Goal: Transaction & Acquisition: Purchase product/service

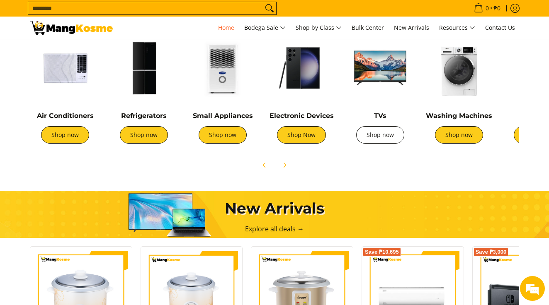
scroll to position [0, 131]
click at [379, 133] on link "Shop now" at bounding box center [380, 134] width 48 height 17
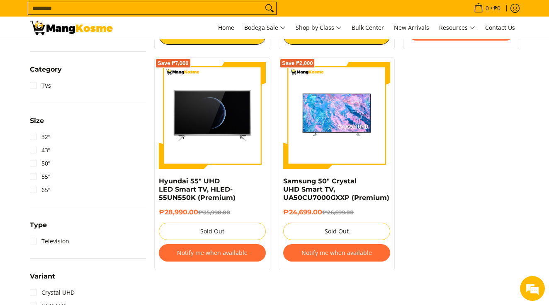
scroll to position [337, 0]
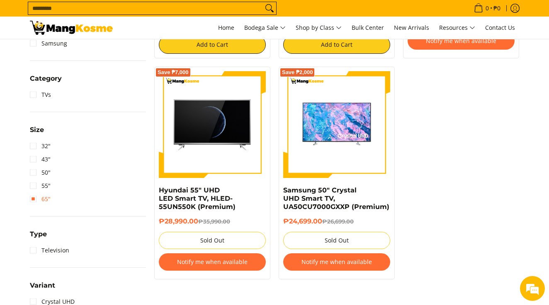
click at [46, 206] on link "65"" at bounding box center [40, 199] width 21 height 13
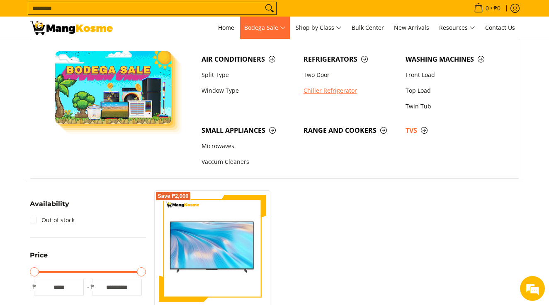
click at [322, 93] on link "Chiller Refrigerator" at bounding box center [350, 91] width 102 height 16
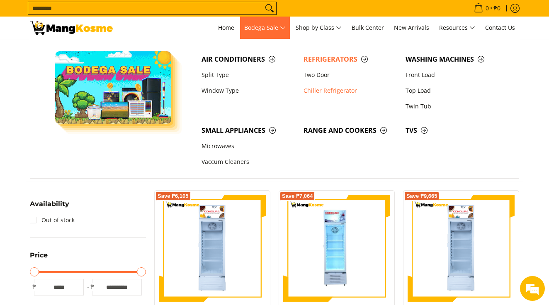
click at [252, 31] on span "Bodega Sale" at bounding box center [264, 28] width 41 height 10
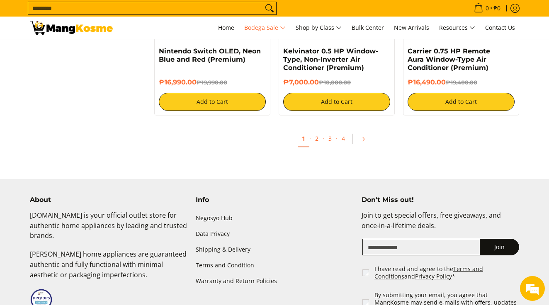
scroll to position [1716, 0]
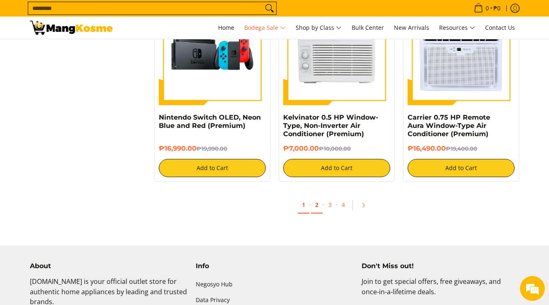
click at [317, 206] on link "2" at bounding box center [317, 205] width 12 height 17
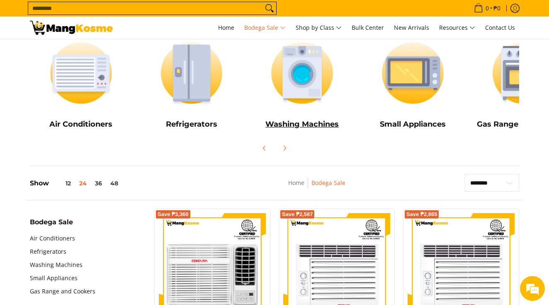
click at [279, 125] on h5 "Washing Machines" at bounding box center [302, 125] width 102 height 10
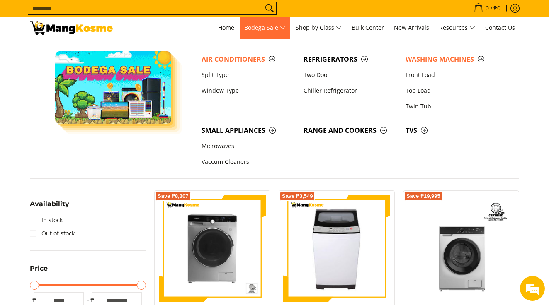
click at [235, 57] on span "Air Conditioners" at bounding box center [248, 59] width 94 height 10
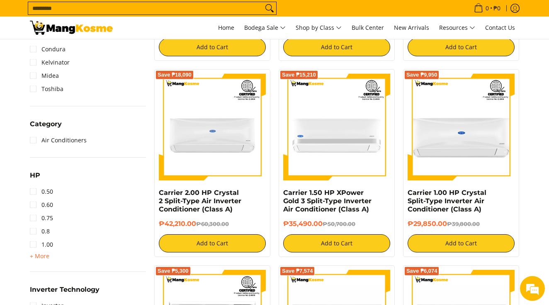
scroll to position [319, 0]
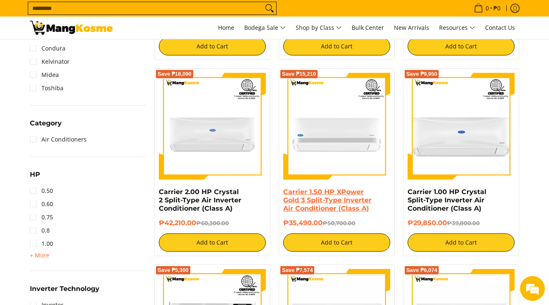
click at [317, 197] on link "Carrier 1.50 HP XPower Gold 3 Split-Type Inverter Air Conditioner (Class A)" at bounding box center [327, 200] width 88 height 24
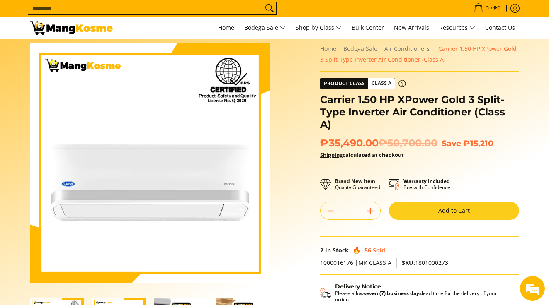
scroll to position [9, 0]
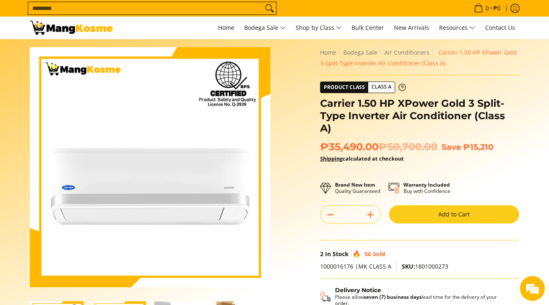
click at [152, 201] on img at bounding box center [150, 167] width 240 height 240
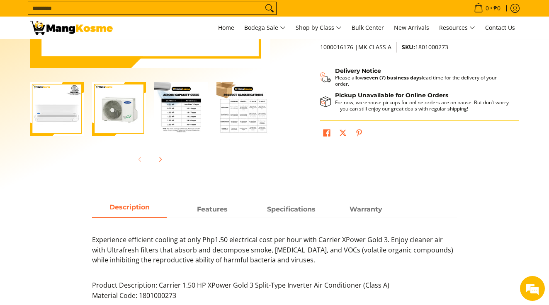
scroll to position [236, 0]
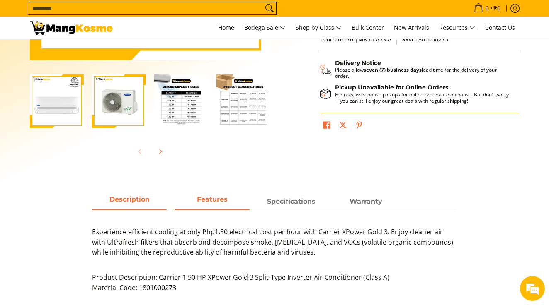
click at [205, 203] on span "Features" at bounding box center [212, 201] width 75 height 15
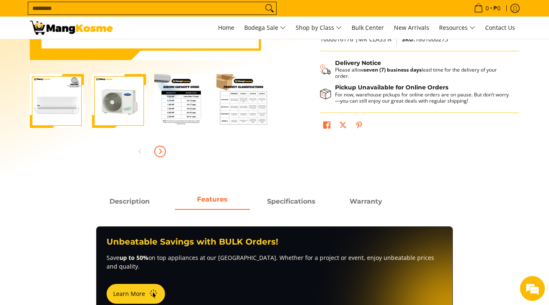
click at [158, 154] on icon "Next" at bounding box center [160, 151] width 7 height 7
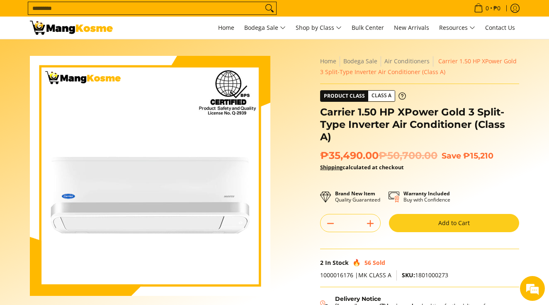
scroll to position [0, 0]
